Goal: Task Accomplishment & Management: Manage account settings

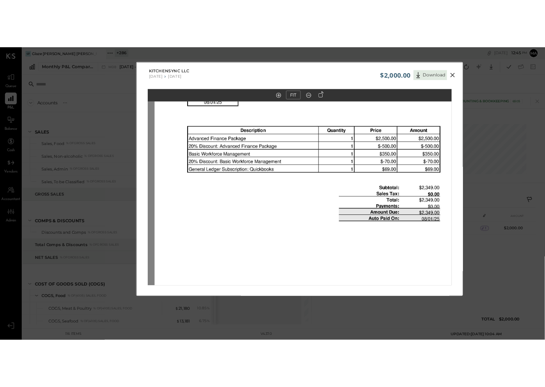
scroll to position [959, 0]
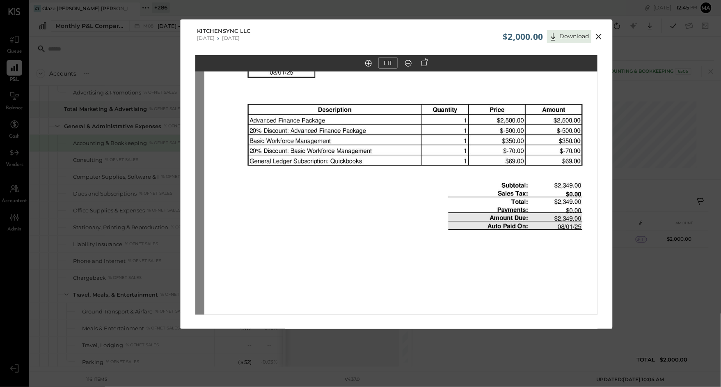
click at [690, 36] on div "$2,000.00 Download KitchenSync LLC [DATE] [DATE] FIT" at bounding box center [360, 193] width 721 height 387
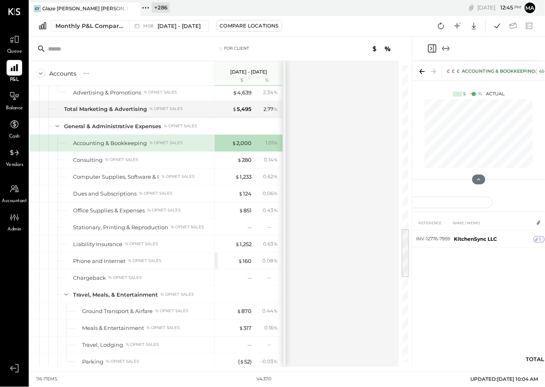
click at [135, 7] on icon at bounding box center [133, 9] width 10 height 10
drag, startPoint x: 32, startPoint y: 5, endPoint x: 46, endPoint y: 14, distance: 16.2
click at [32, 5] on icon at bounding box center [35, 7] width 11 height 11
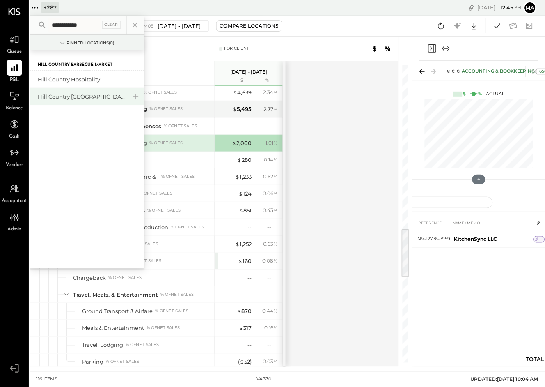
type input "**********"
click at [72, 96] on div "Hill Country [GEOGRAPHIC_DATA]" at bounding box center [82, 97] width 89 height 8
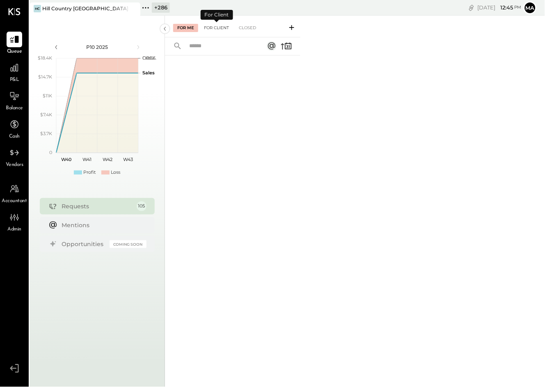
click at [222, 28] on div "For Client" at bounding box center [216, 28] width 33 height 8
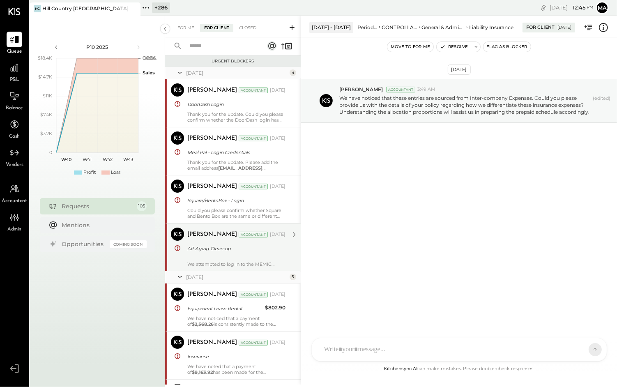
click at [227, 256] on div "We attempted to log in to the MEMIC system, but it appears that the below crede…" at bounding box center [236, 260] width 98 height 11
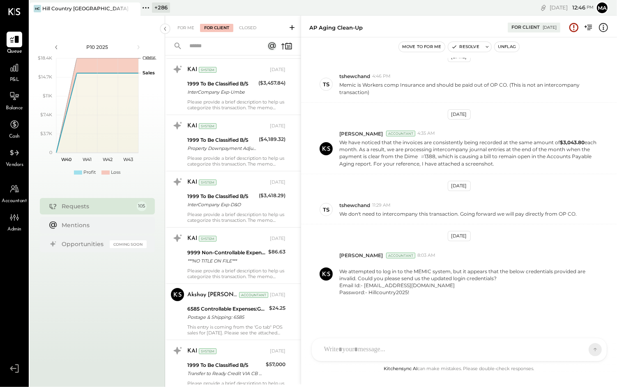
scroll to position [2853, 0]
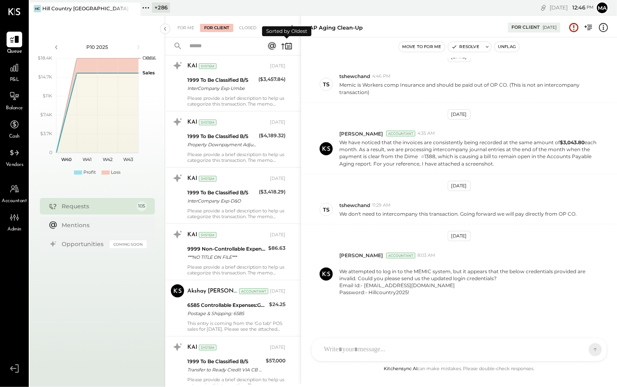
click at [285, 45] on icon at bounding box center [288, 46] width 7 height 6
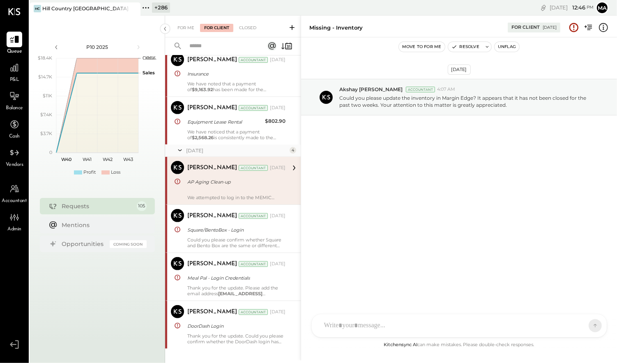
scroll to position [314, 0]
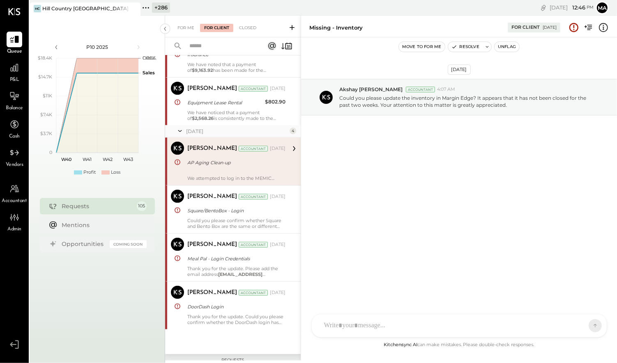
click at [241, 160] on div "AP Aging Clean-up" at bounding box center [235, 162] width 96 height 8
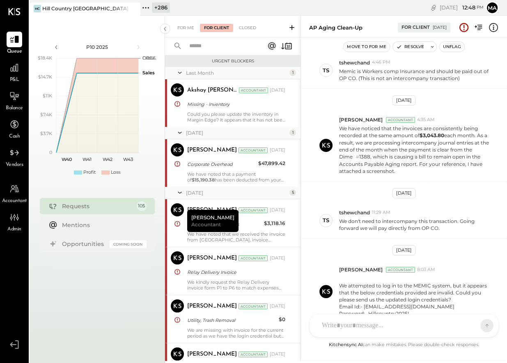
scroll to position [227, 0]
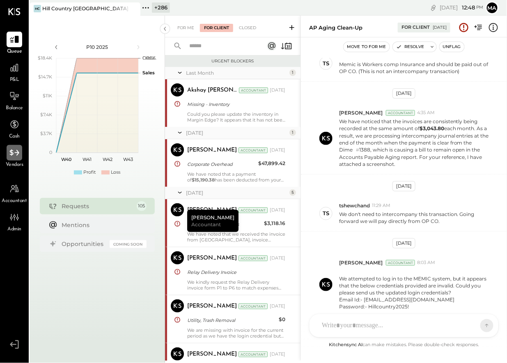
click at [14, 156] on icon at bounding box center [14, 152] width 11 height 11
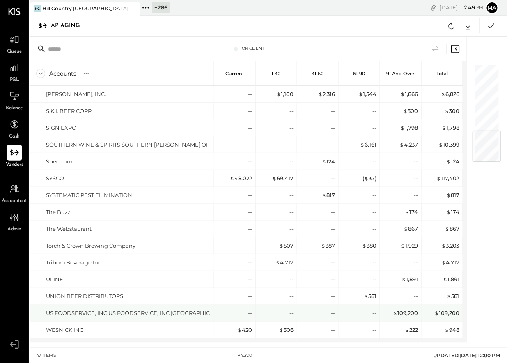
scroll to position [549, 0]
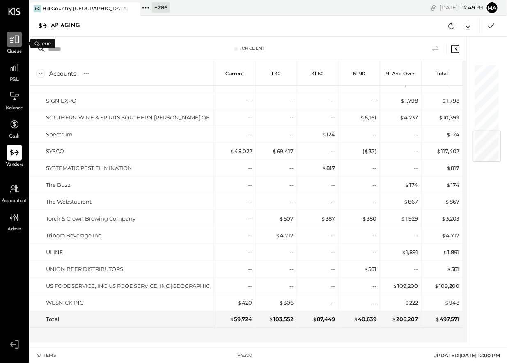
click at [16, 41] on icon at bounding box center [14, 39] width 11 height 11
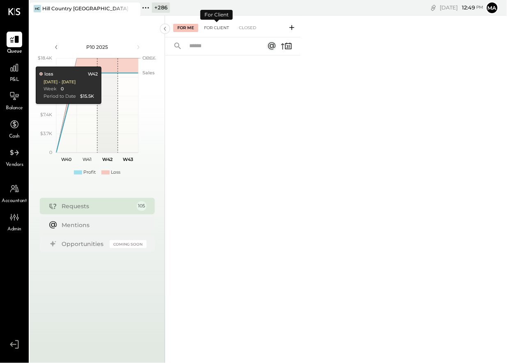
click at [216, 25] on div "For Client" at bounding box center [216, 28] width 33 height 8
